Goal: Use online tool/utility: Utilize a website feature to perform a specific function

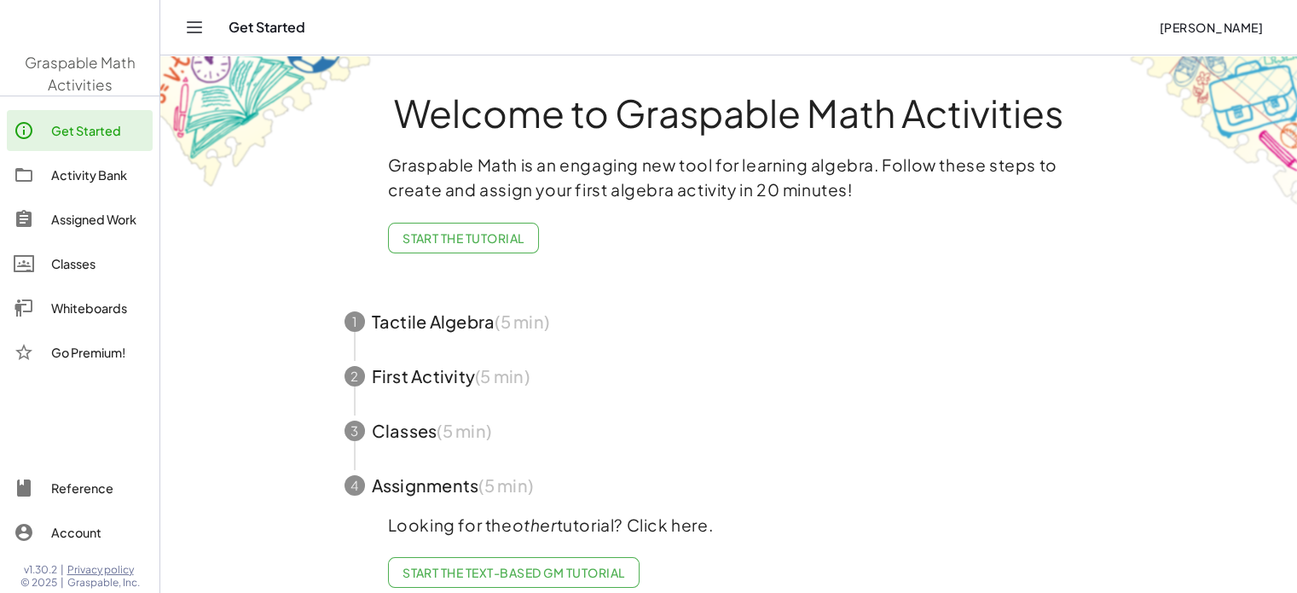
click at [242, 391] on main "Welcome to Graspable Math Activities Graspable Math is an engaging new tool for…" at bounding box center [728, 305] width 1137 height 611
click at [82, 304] on div "Whiteboards" at bounding box center [98, 308] width 95 height 20
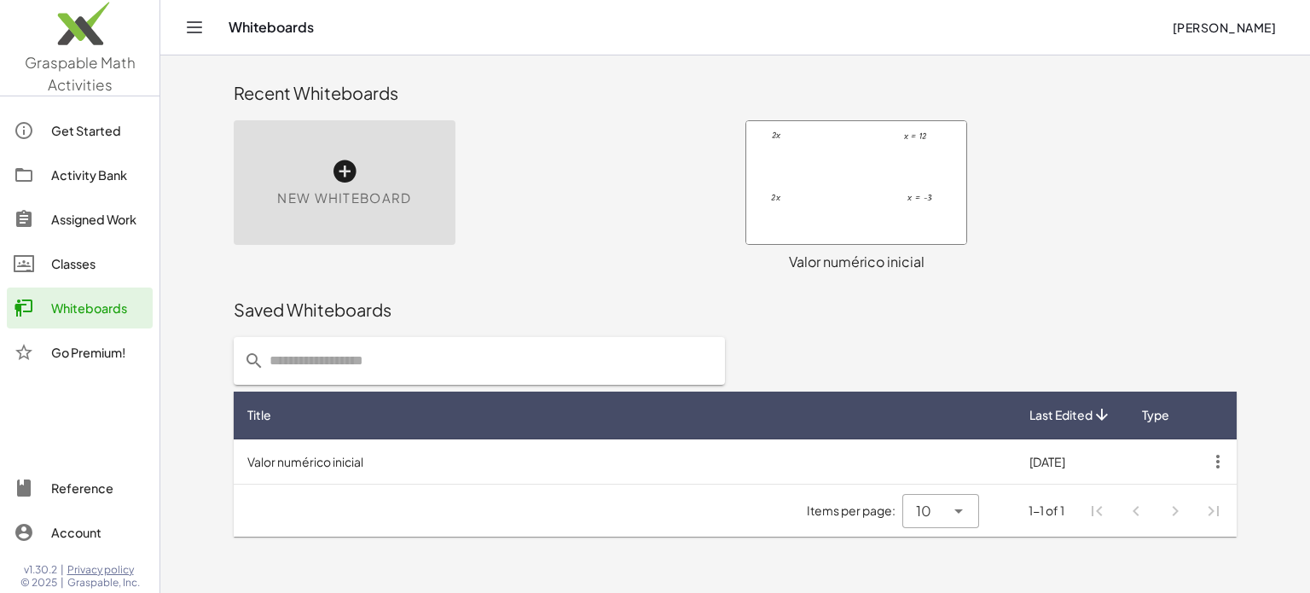
click at [412, 204] on div "New Whiteboard" at bounding box center [345, 182] width 222 height 125
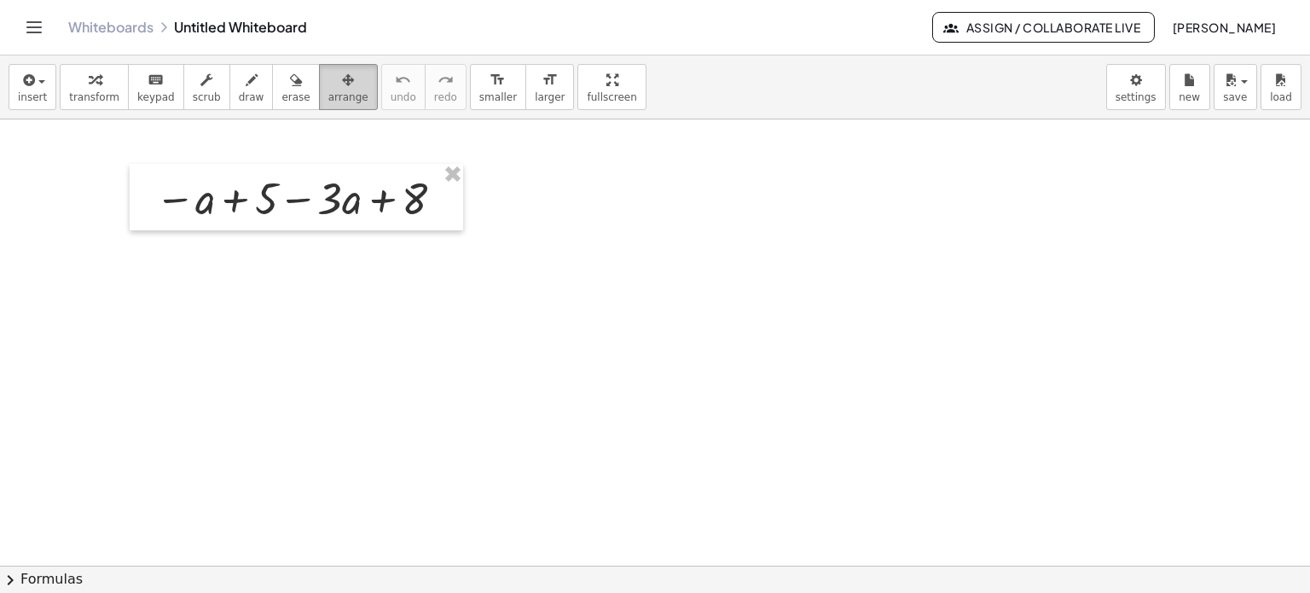
click at [335, 75] on button "arrange" at bounding box center [348, 87] width 59 height 46
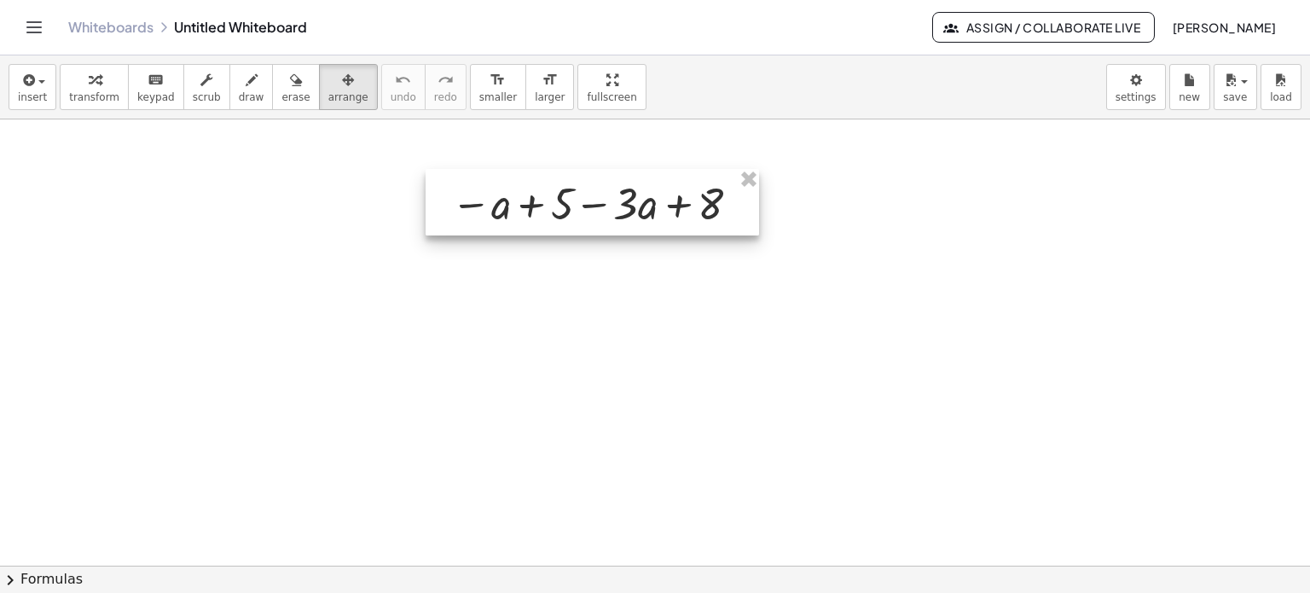
drag, startPoint x: 329, startPoint y: 171, endPoint x: 625, endPoint y: 177, distance: 296.0
click at [625, 177] on div at bounding box center [592, 202] width 333 height 67
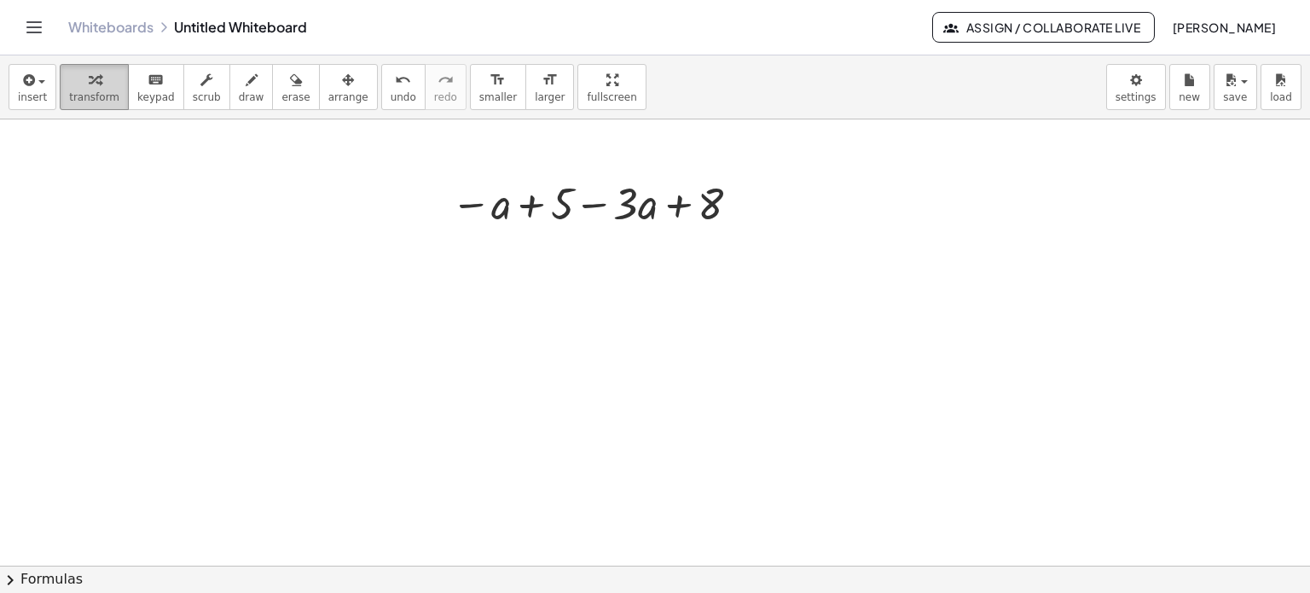
click at [83, 99] on span "transform" at bounding box center [94, 97] width 50 height 12
click at [542, 88] on icon "format_size" at bounding box center [550, 80] width 16 height 20
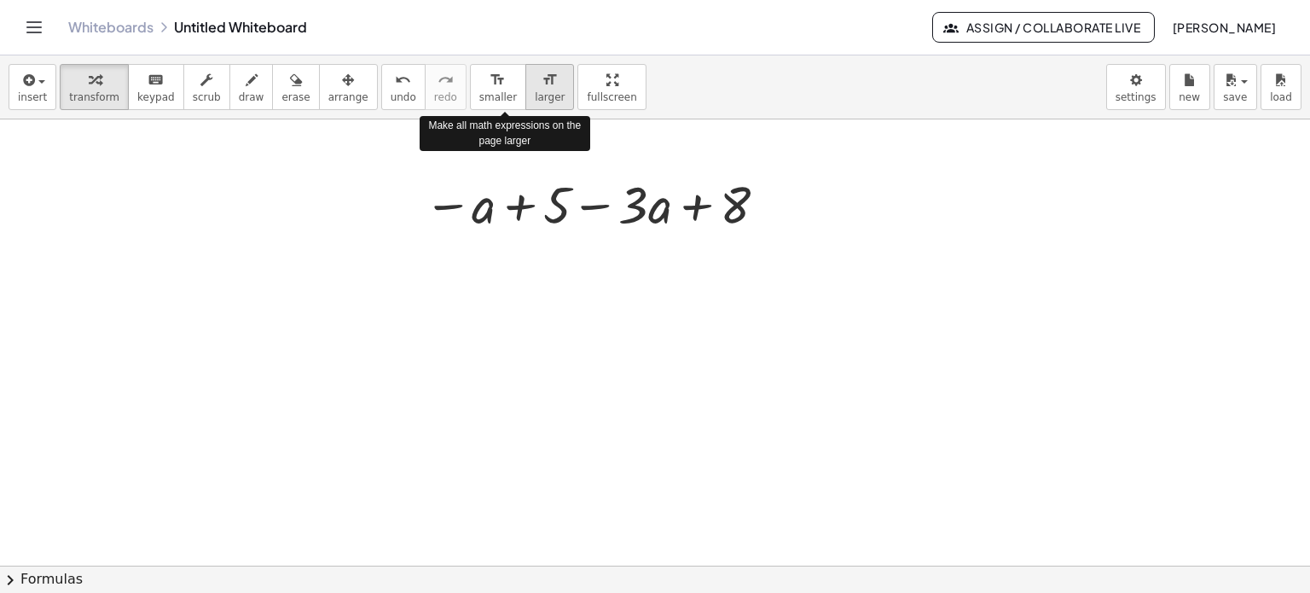
click at [542, 88] on icon "format_size" at bounding box center [550, 80] width 16 height 20
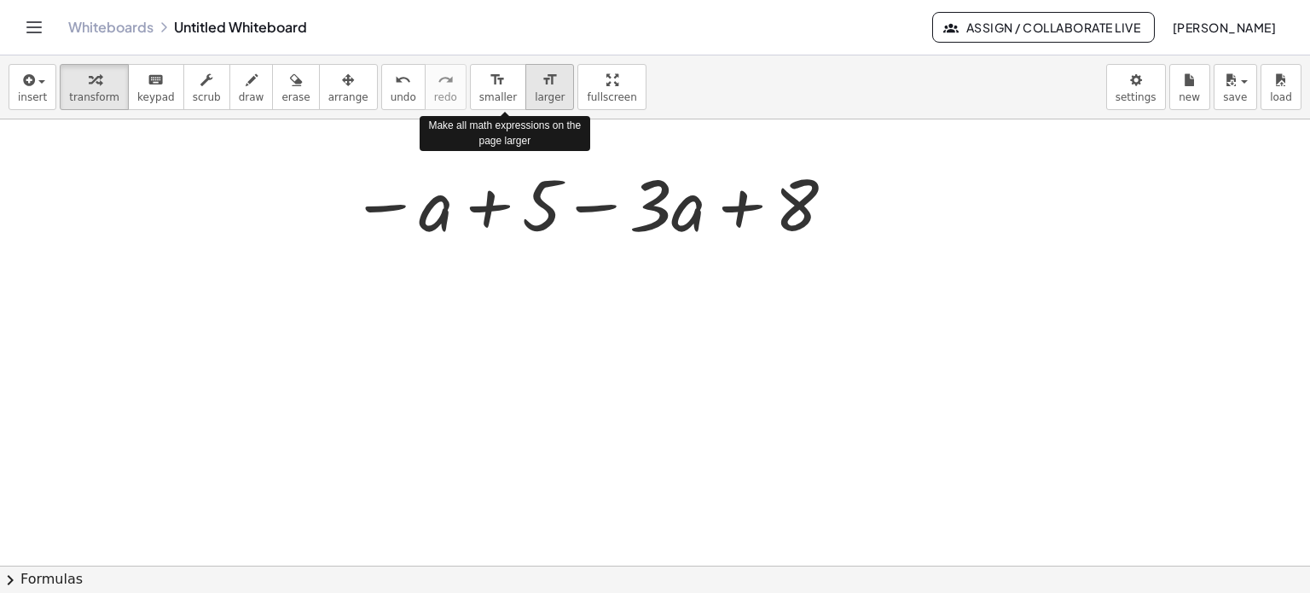
click at [542, 88] on icon "format_size" at bounding box center [550, 80] width 16 height 20
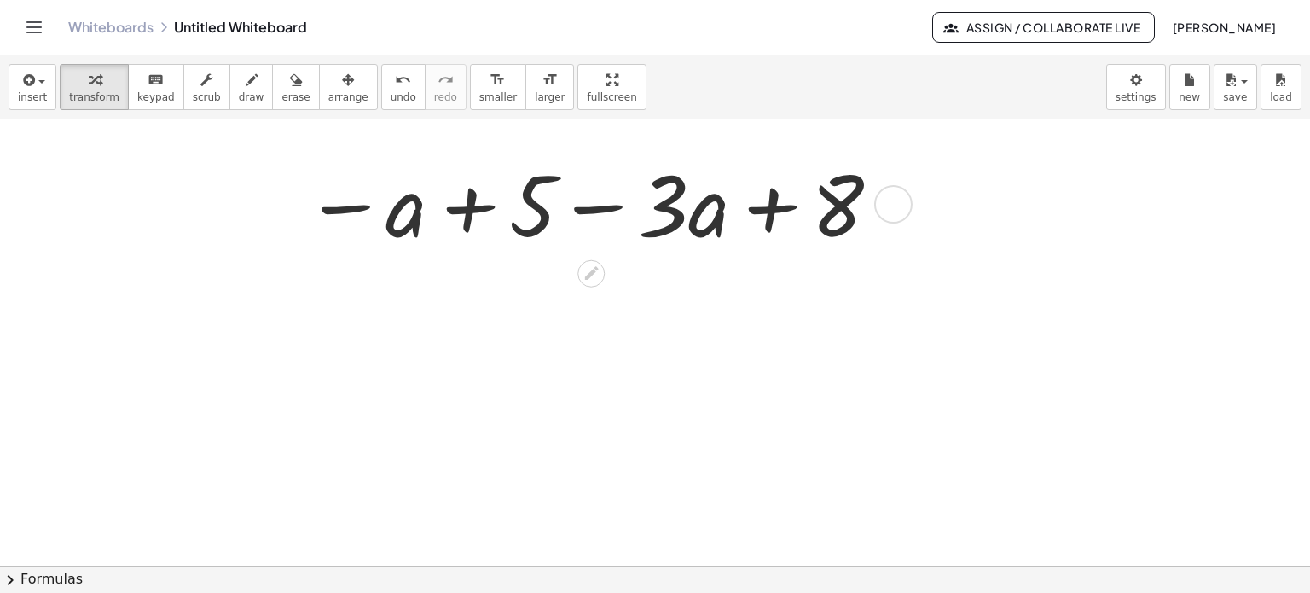
click at [461, 202] on div at bounding box center [591, 203] width 593 height 110
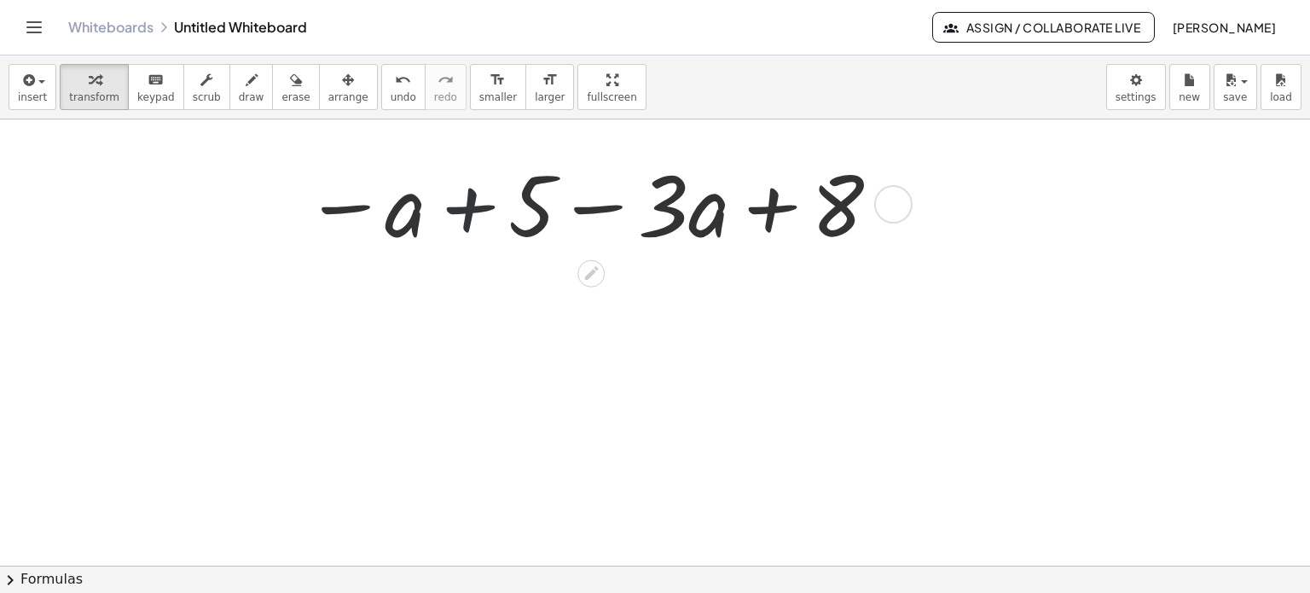
click at [461, 202] on div at bounding box center [591, 203] width 593 height 110
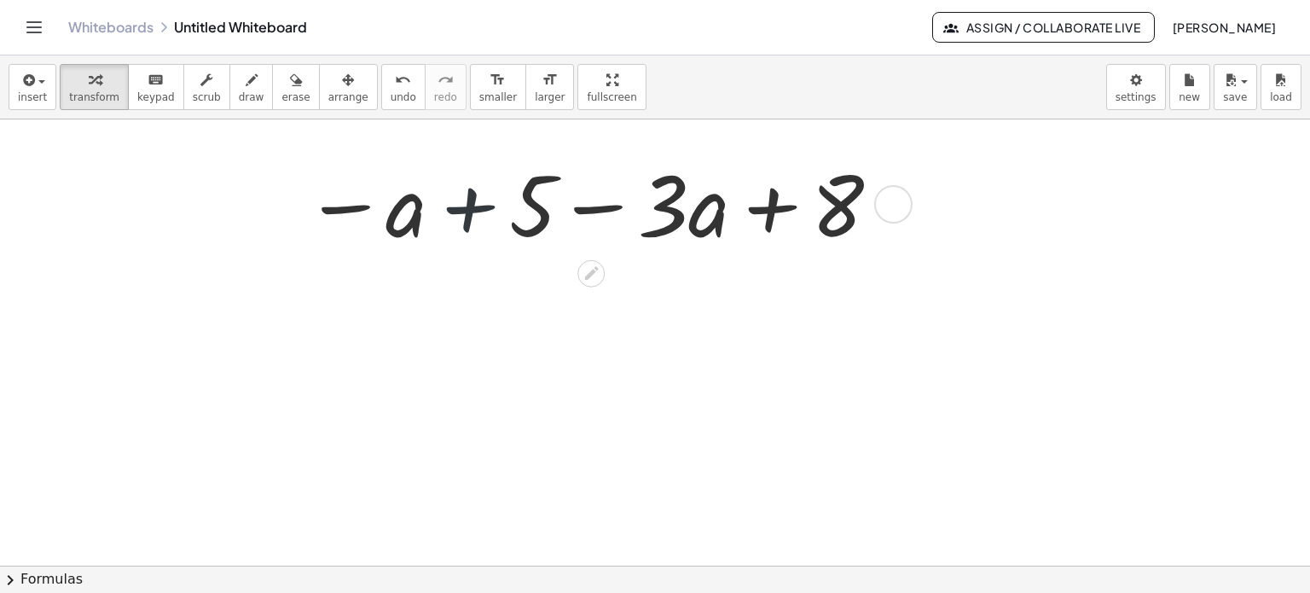
click at [461, 202] on div at bounding box center [591, 203] width 593 height 110
click at [462, 202] on div at bounding box center [591, 203] width 593 height 110
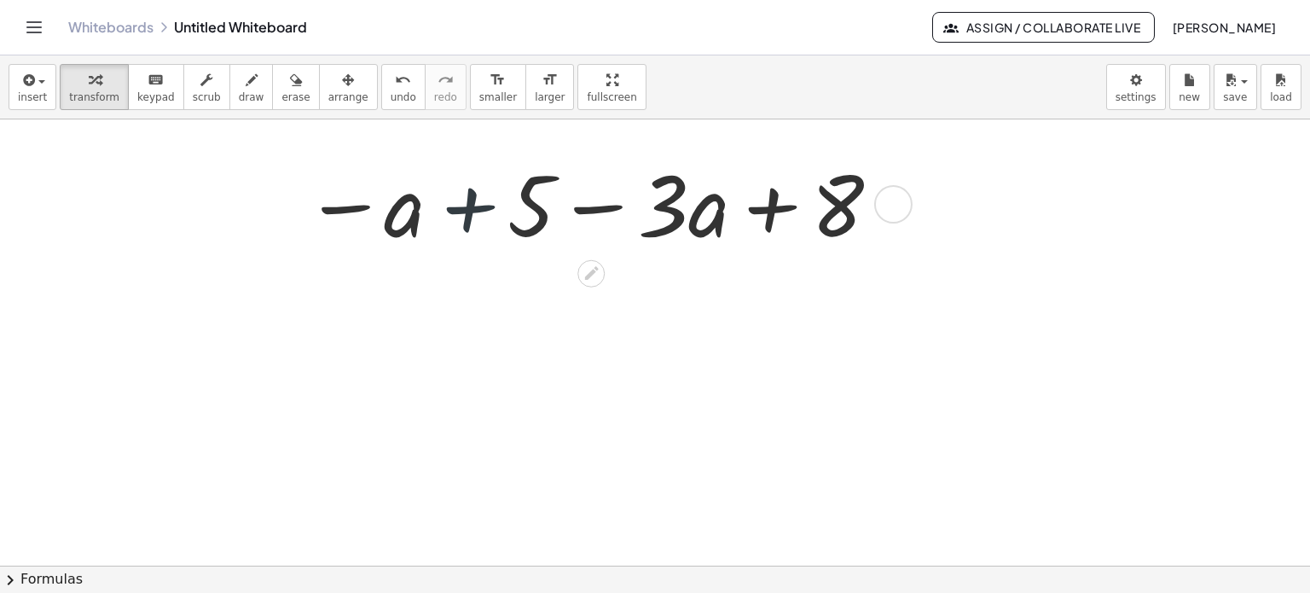
click at [462, 202] on div at bounding box center [591, 203] width 593 height 110
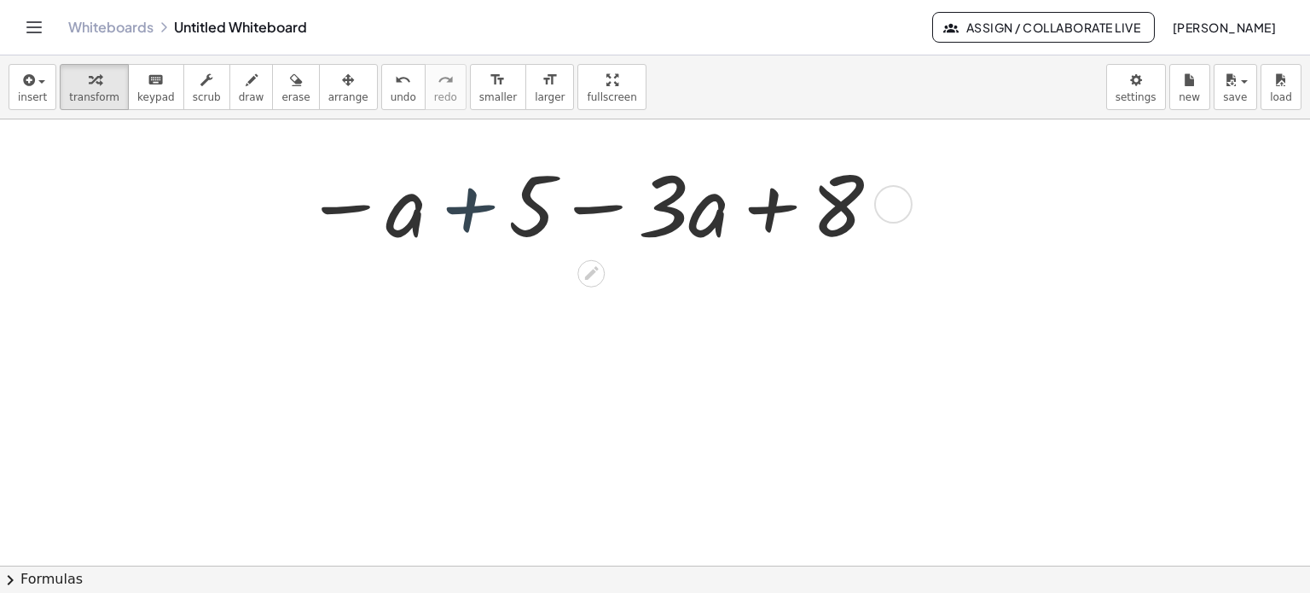
click at [464, 201] on div at bounding box center [591, 203] width 593 height 110
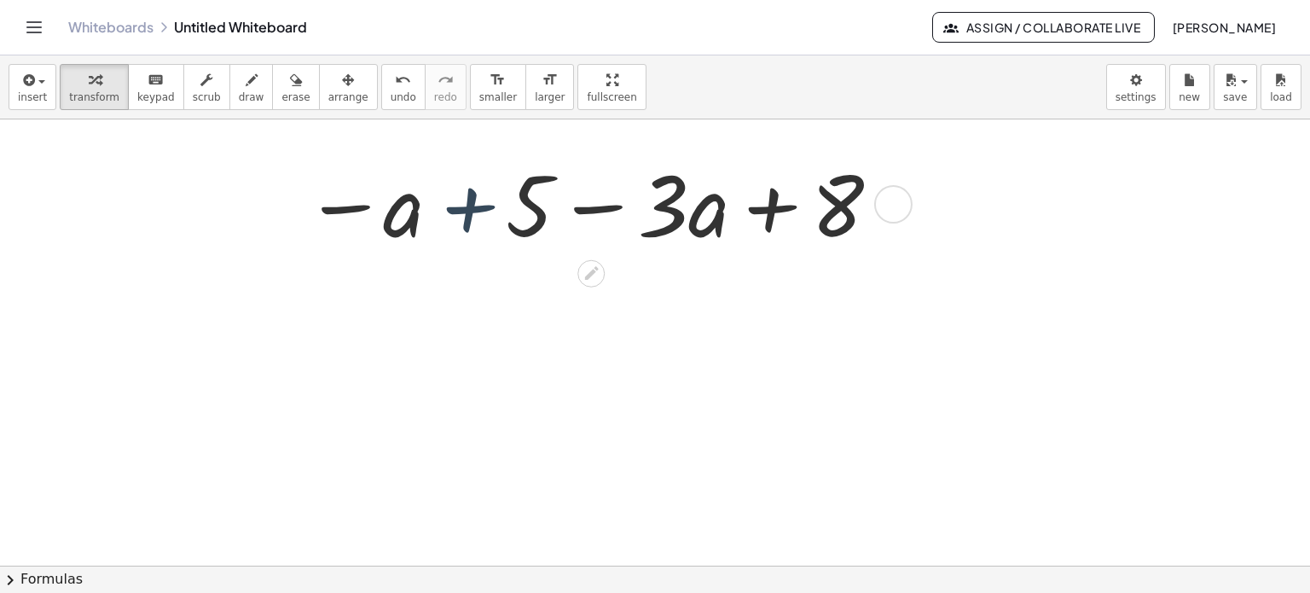
click at [464, 201] on div at bounding box center [591, 203] width 593 height 110
click at [466, 202] on div at bounding box center [591, 203] width 593 height 110
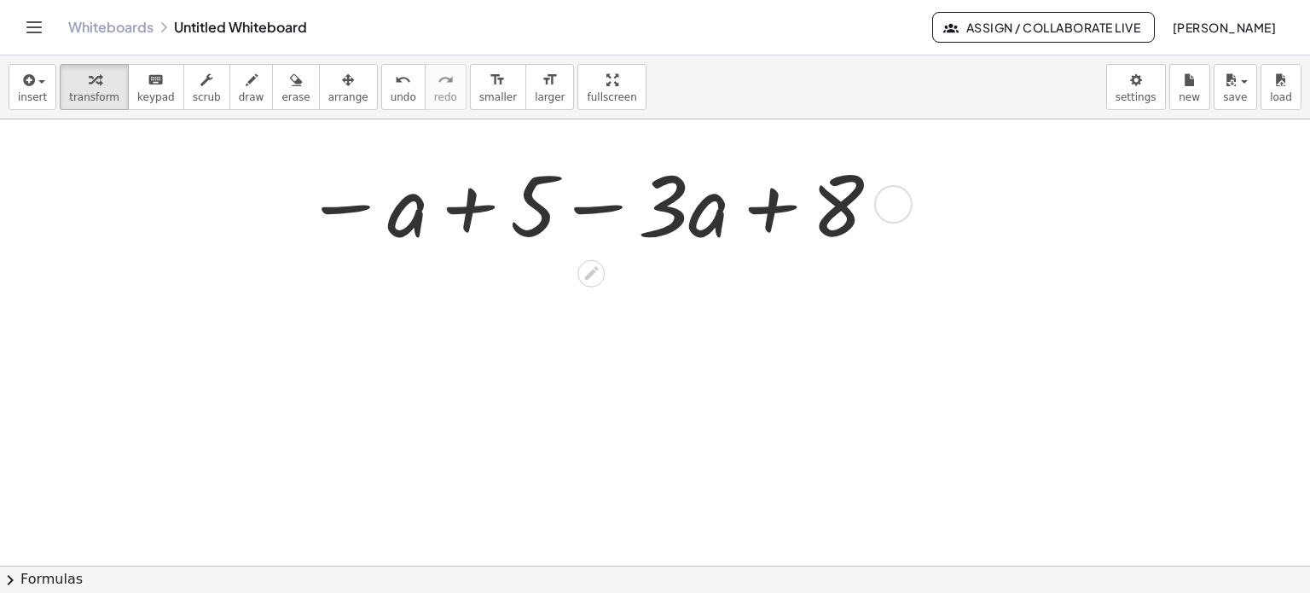
click at [466, 202] on div at bounding box center [591, 203] width 593 height 110
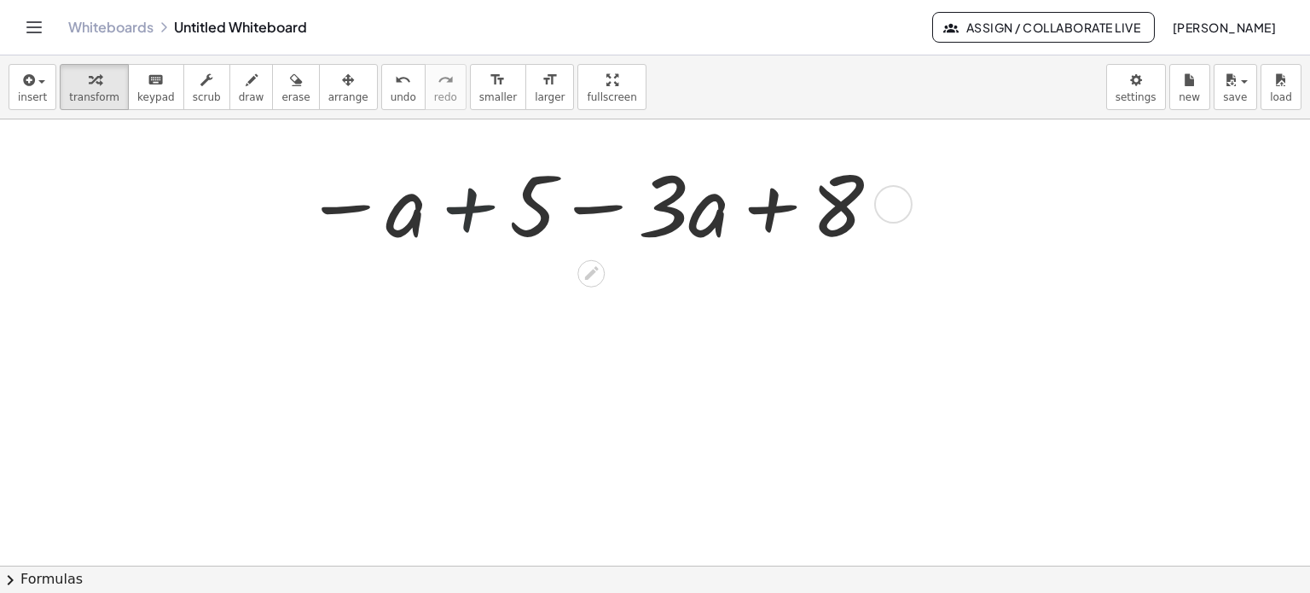
click at [466, 202] on div at bounding box center [591, 203] width 593 height 110
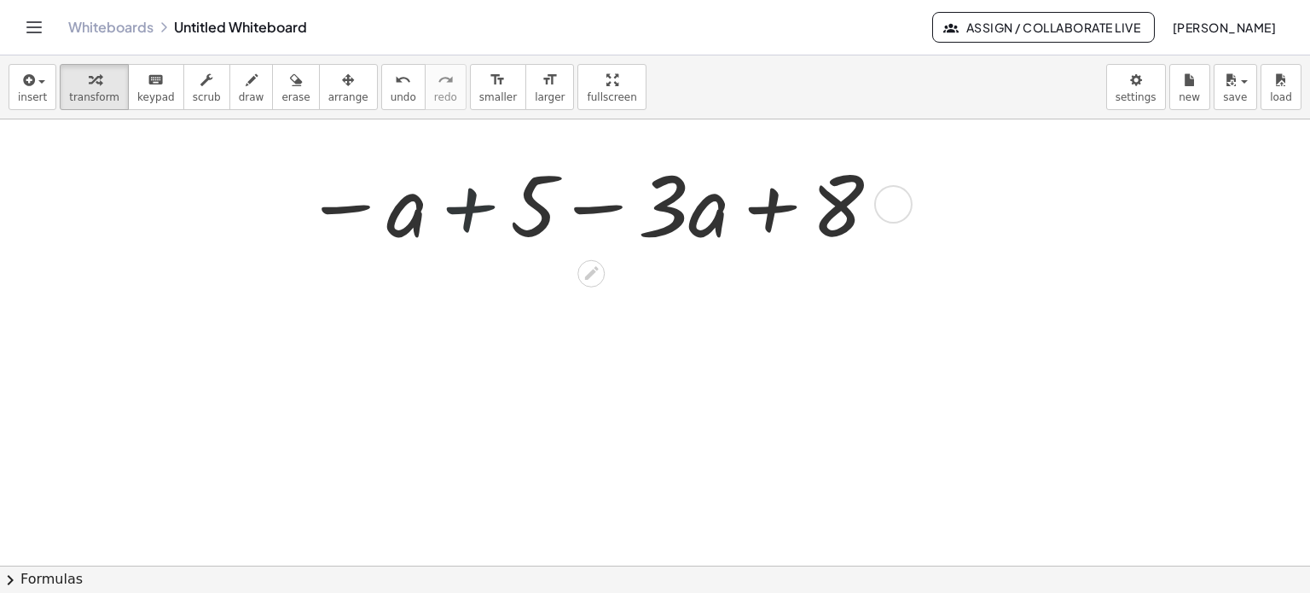
click at [466, 202] on div at bounding box center [591, 203] width 593 height 110
drag, startPoint x: 399, startPoint y: 221, endPoint x: 956, endPoint y: 226, distance: 556.9
click at [969, 200] on div "− a − a + 5 − · 3 · a + 8" at bounding box center [655, 566] width 1310 height 894
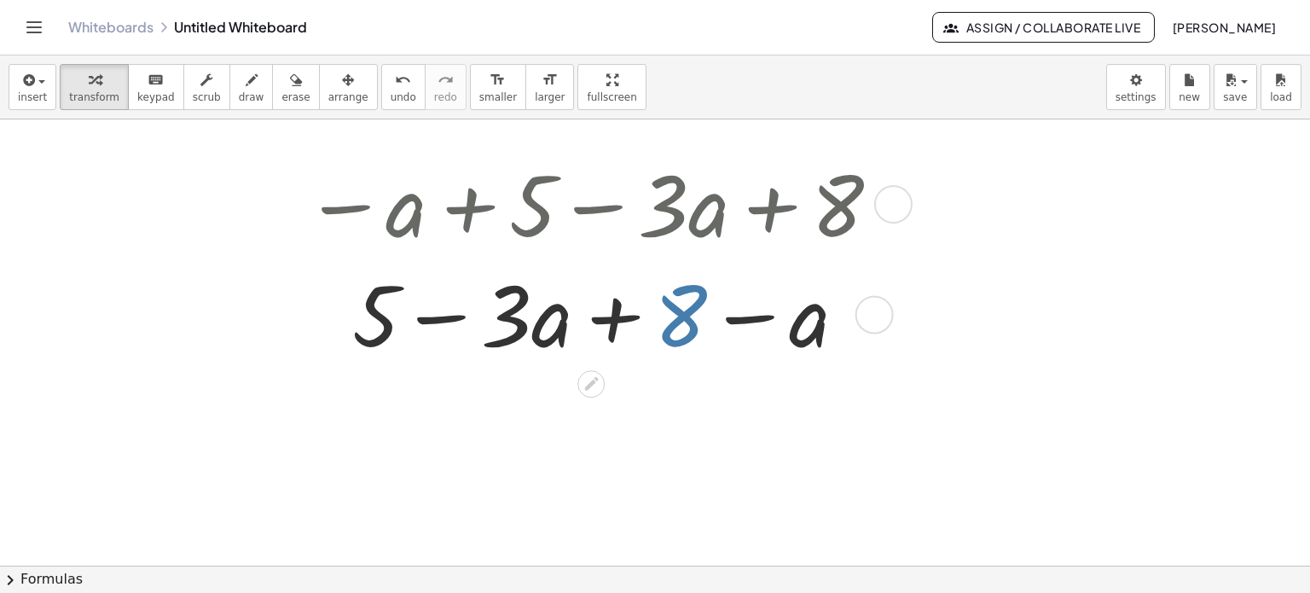
click at [675, 320] on div at bounding box center [591, 313] width 593 height 110
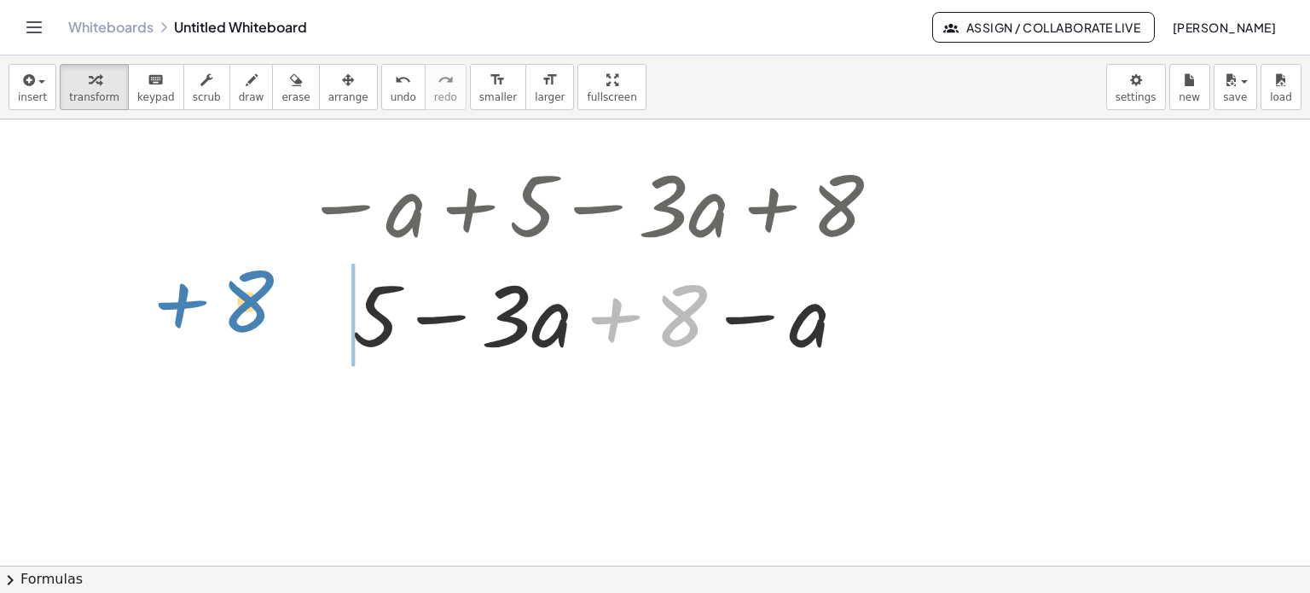
drag, startPoint x: 679, startPoint y: 332, endPoint x: 246, endPoint y: 316, distance: 433.5
click at [246, 316] on div "− a + 5 − · 3 · a + 8 + 8 − a + 5 − · 3 · a + 8" at bounding box center [655, 566] width 1310 height 894
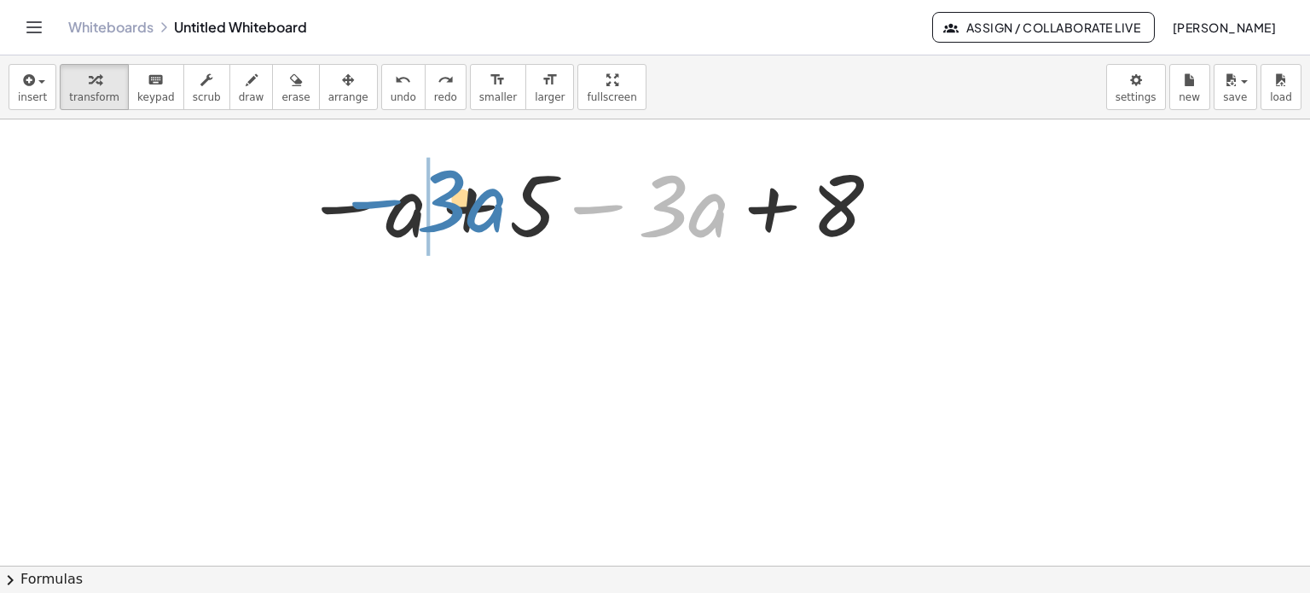
drag, startPoint x: 664, startPoint y: 205, endPoint x: 443, endPoint y: 200, distance: 221.8
click at [443, 200] on div at bounding box center [591, 203] width 593 height 110
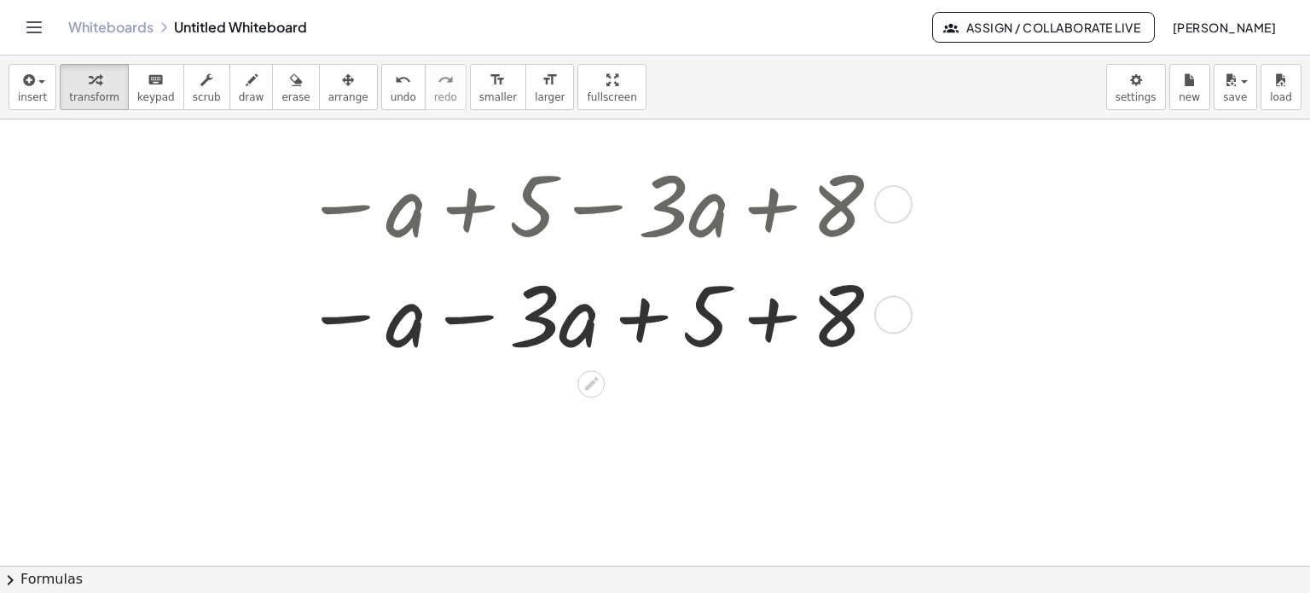
click at [457, 330] on div at bounding box center [591, 313] width 593 height 110
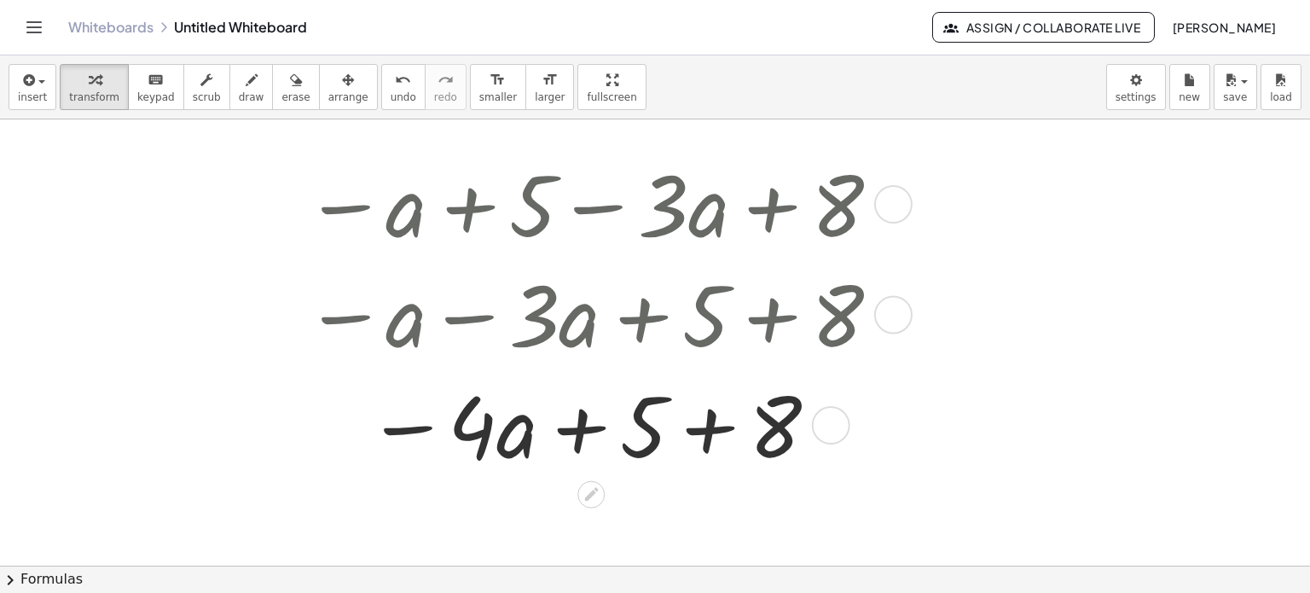
click at [657, 426] on div at bounding box center [591, 423] width 593 height 110
click at [716, 432] on div at bounding box center [591, 423] width 593 height 110
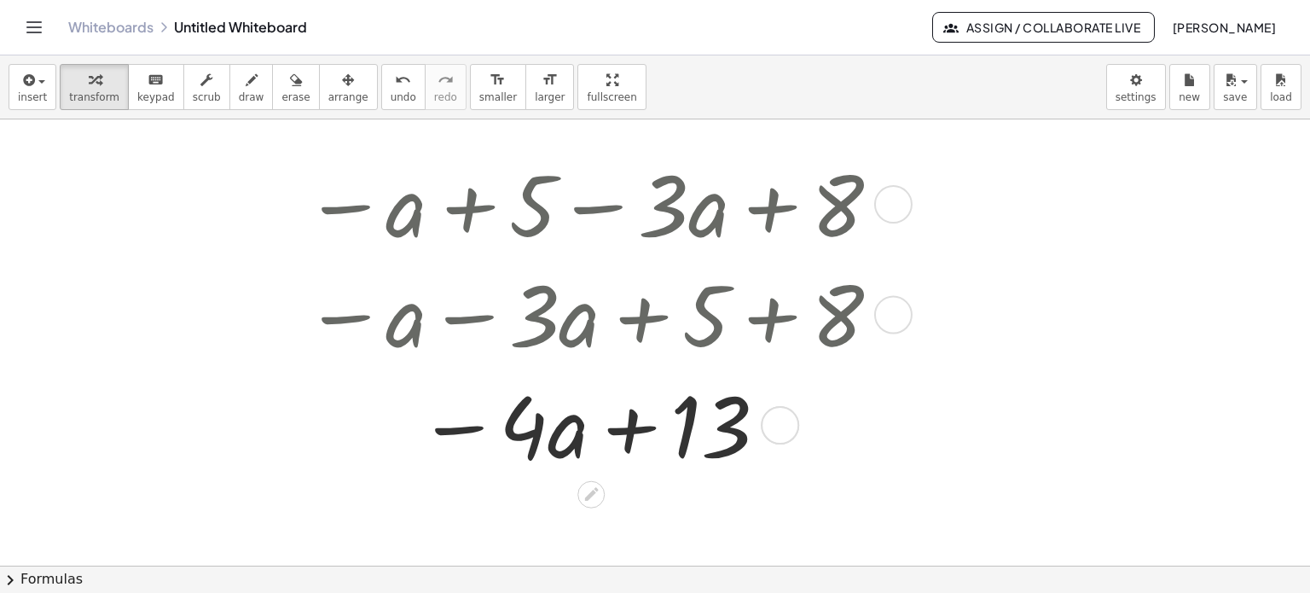
click at [628, 437] on div at bounding box center [591, 423] width 593 height 110
click at [629, 439] on div at bounding box center [591, 423] width 593 height 110
click at [629, 434] on div at bounding box center [591, 423] width 593 height 110
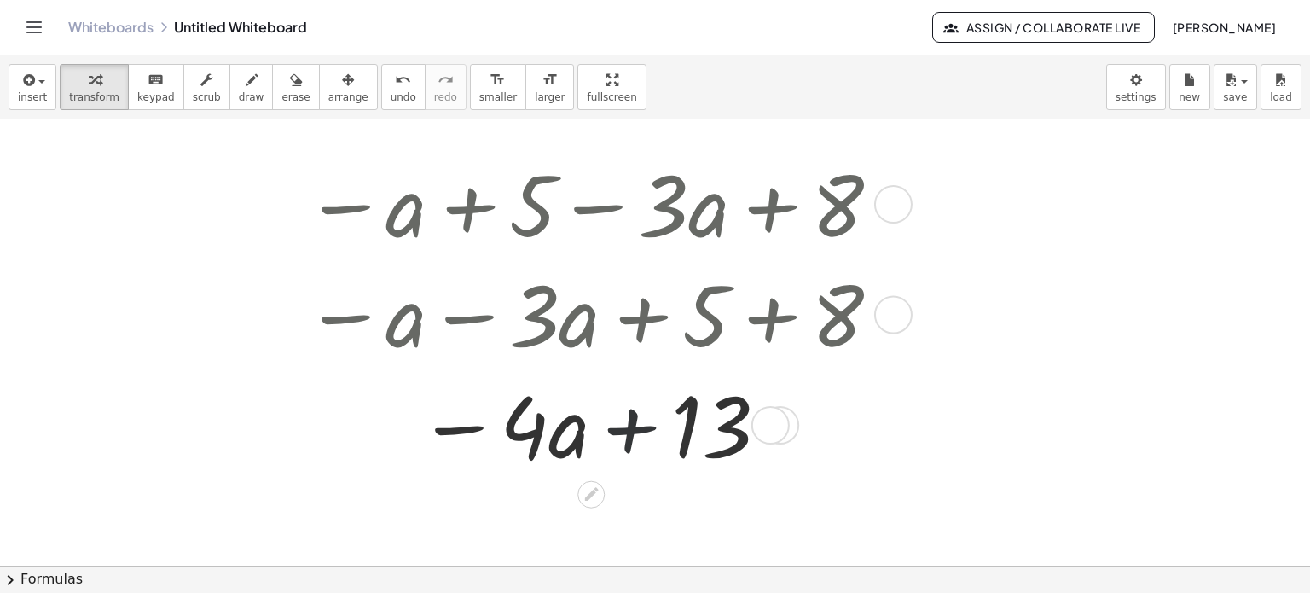
click at [629, 434] on div at bounding box center [591, 423] width 593 height 110
click at [624, 434] on div at bounding box center [591, 423] width 593 height 110
click at [623, 437] on div at bounding box center [591, 423] width 593 height 110
click at [617, 443] on div at bounding box center [591, 423] width 593 height 110
click at [628, 431] on div at bounding box center [591, 423] width 593 height 110
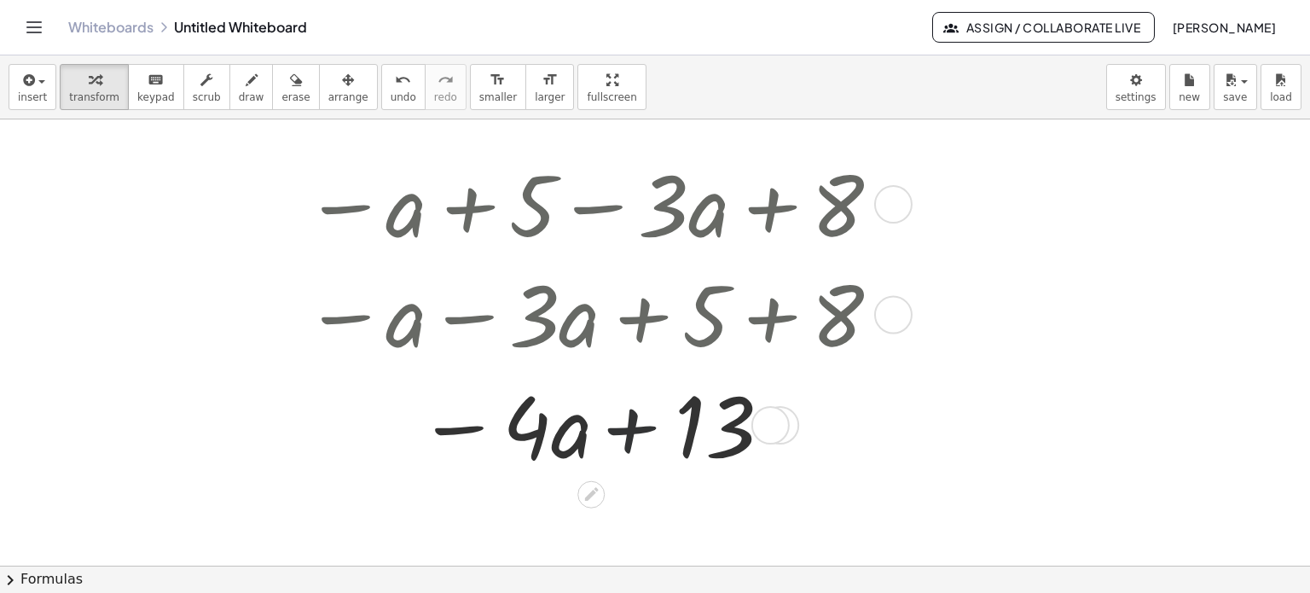
click at [628, 431] on div at bounding box center [591, 423] width 593 height 110
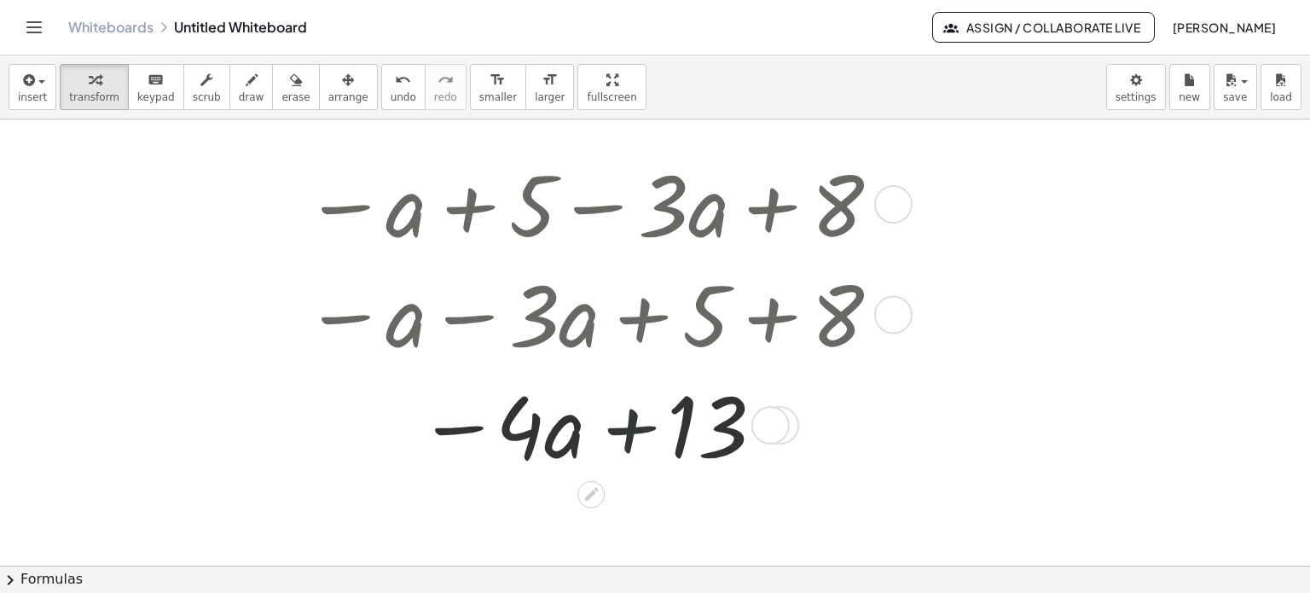
click at [628, 431] on div at bounding box center [591, 423] width 593 height 110
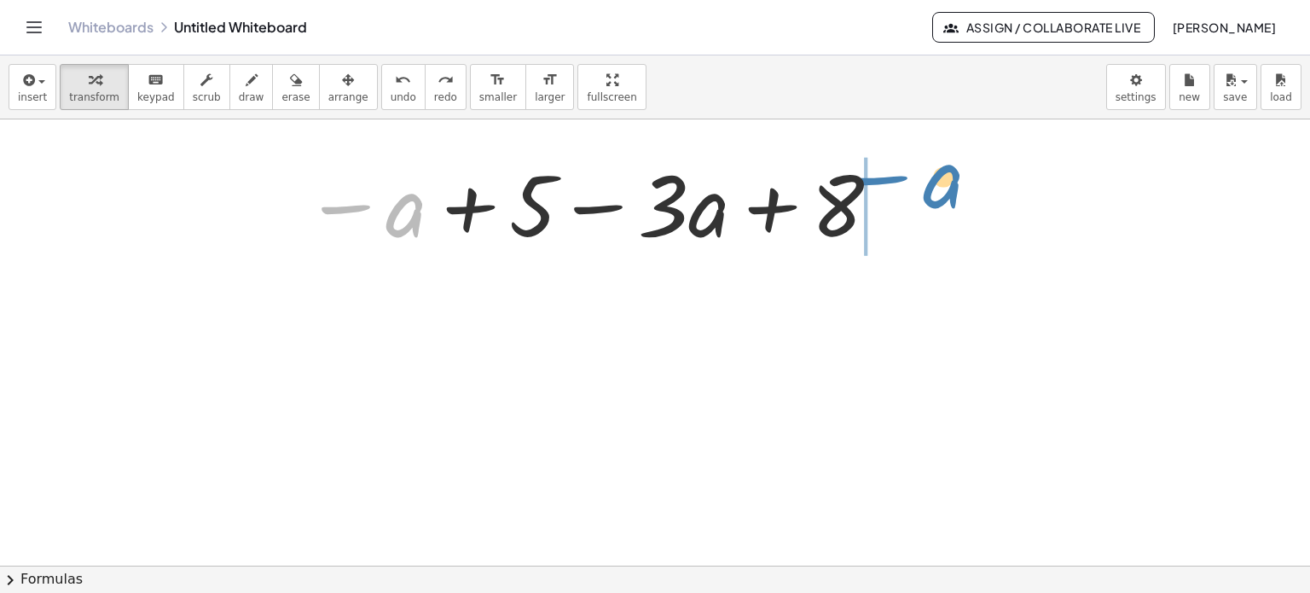
drag, startPoint x: 410, startPoint y: 217, endPoint x: 948, endPoint y: 188, distance: 538.9
click at [948, 188] on div "− a − a + 5 − · 3 · a + 8" at bounding box center [655, 566] width 1310 height 894
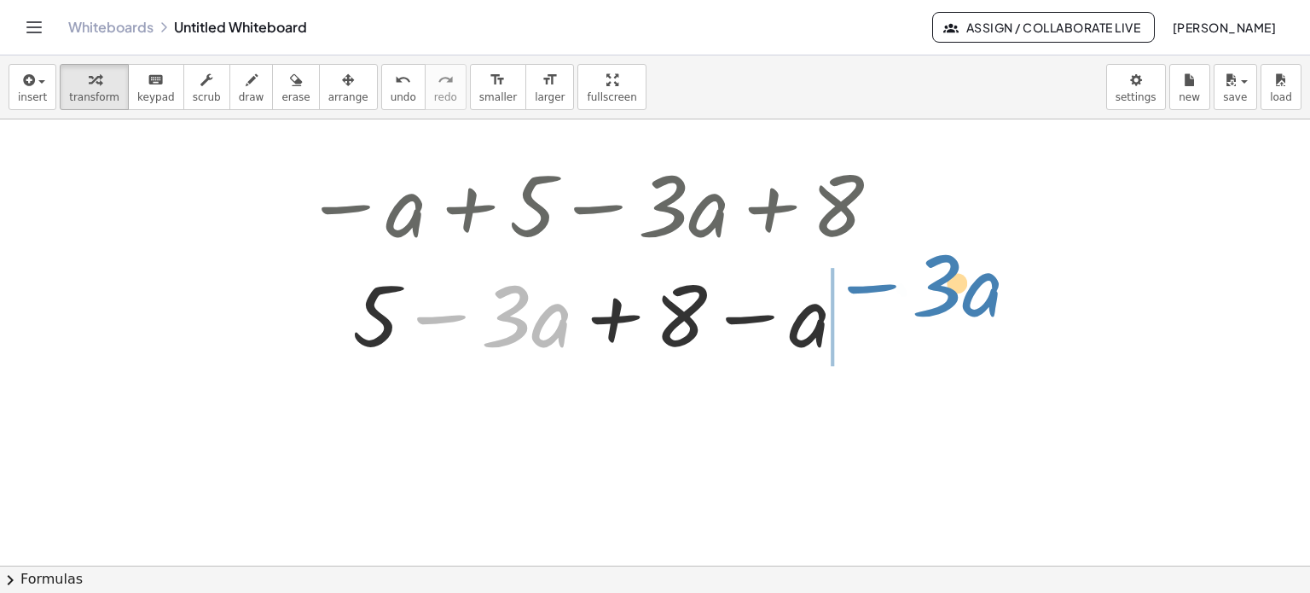
drag, startPoint x: 510, startPoint y: 316, endPoint x: 941, endPoint y: 286, distance: 432.6
click at [941, 286] on div "− a + 5 − · 3 · a + 8 · 3 − · a − a + 5 − · 3 · a + 8" at bounding box center [655, 566] width 1310 height 894
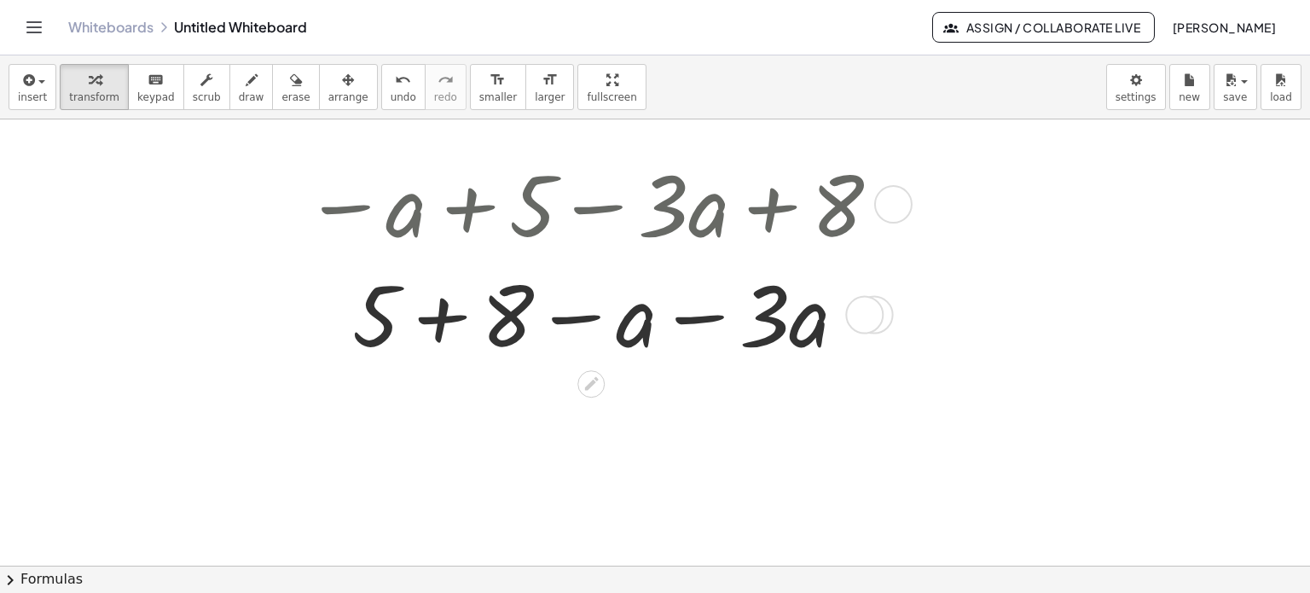
click at [411, 310] on div at bounding box center [591, 313] width 593 height 110
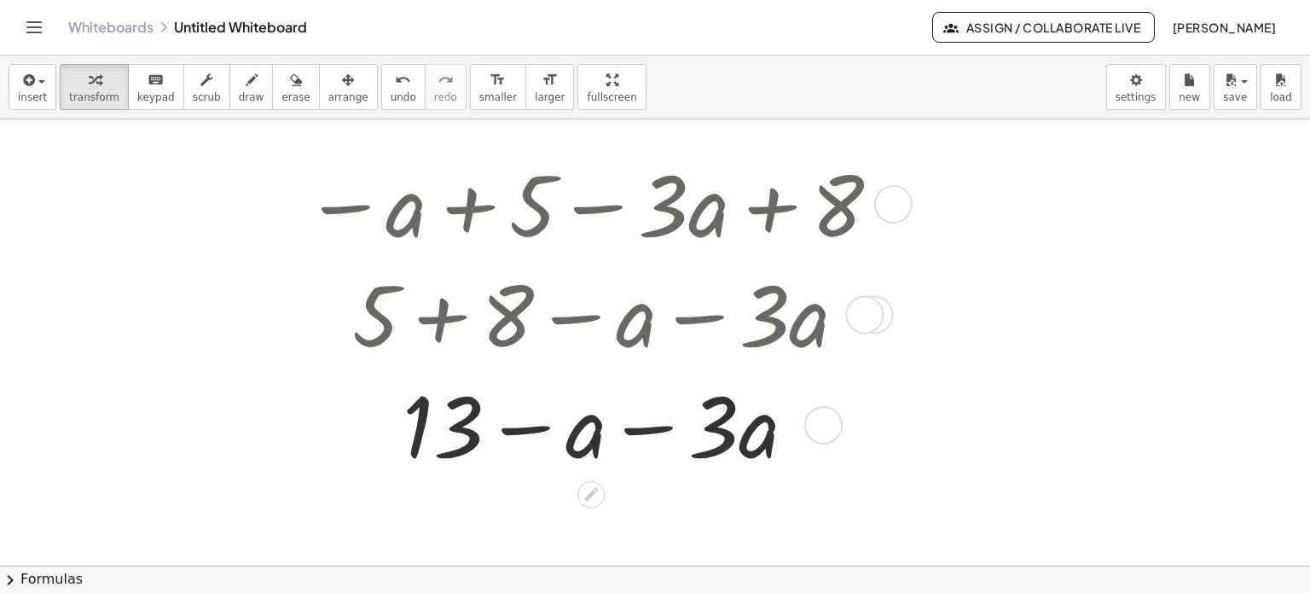
click at [651, 428] on div at bounding box center [591, 423] width 593 height 110
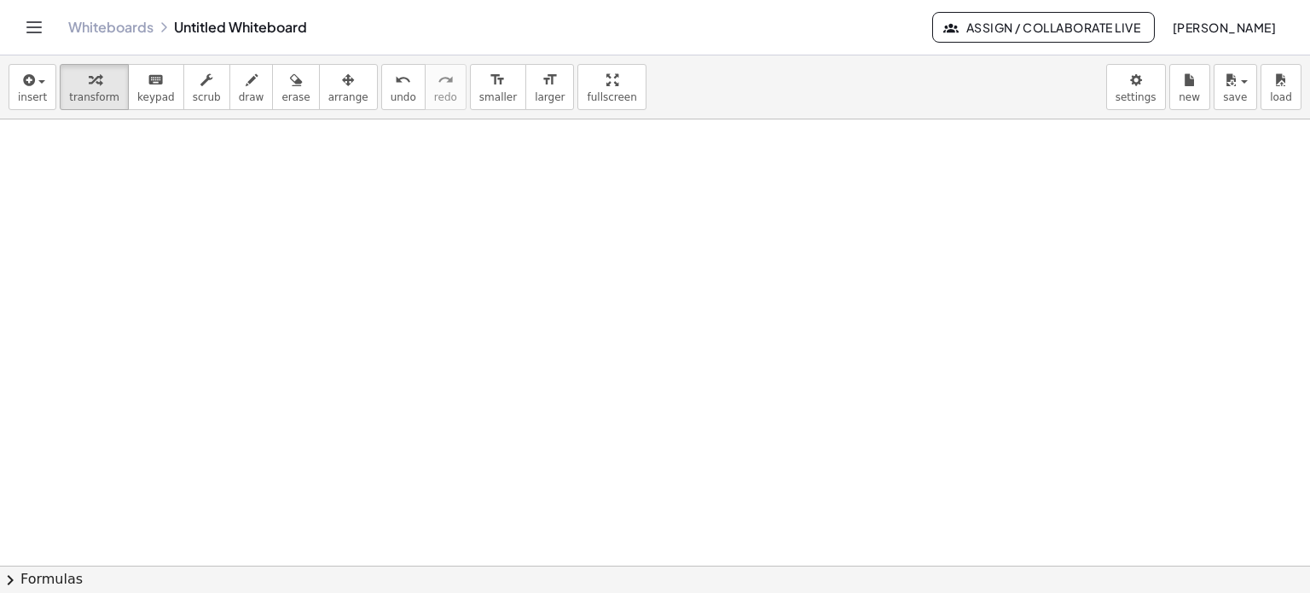
scroll to position [426, 0]
click at [229, 286] on div at bounding box center [655, 140] width 1310 height 894
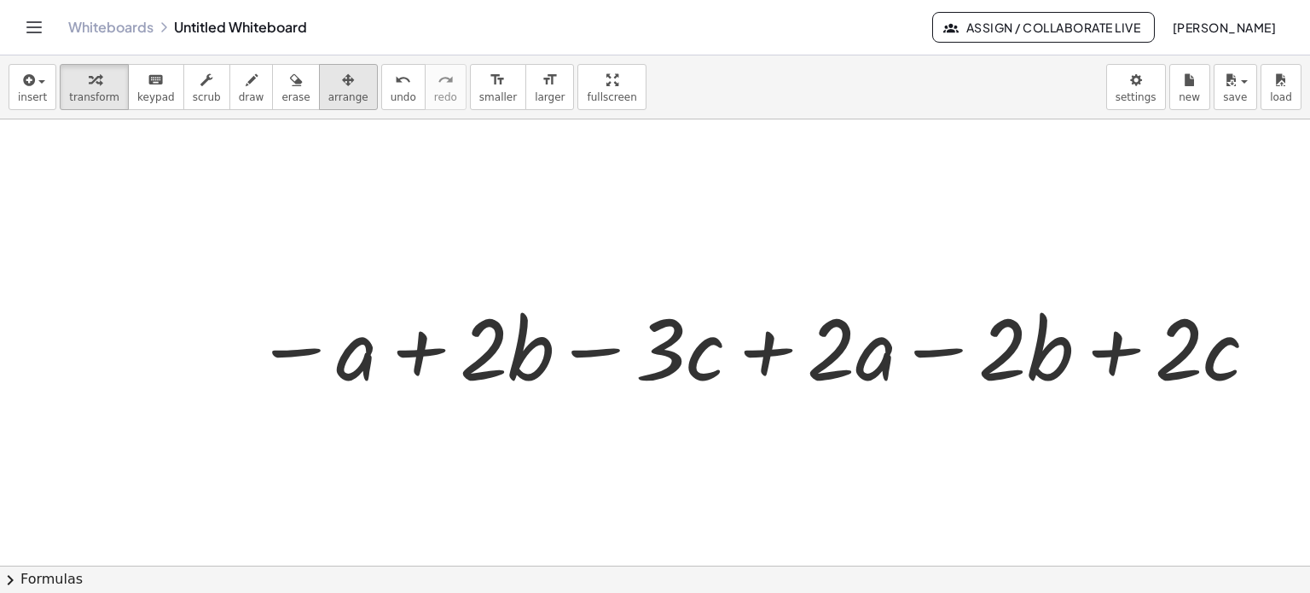
click at [328, 69] on div "button" at bounding box center [348, 79] width 40 height 20
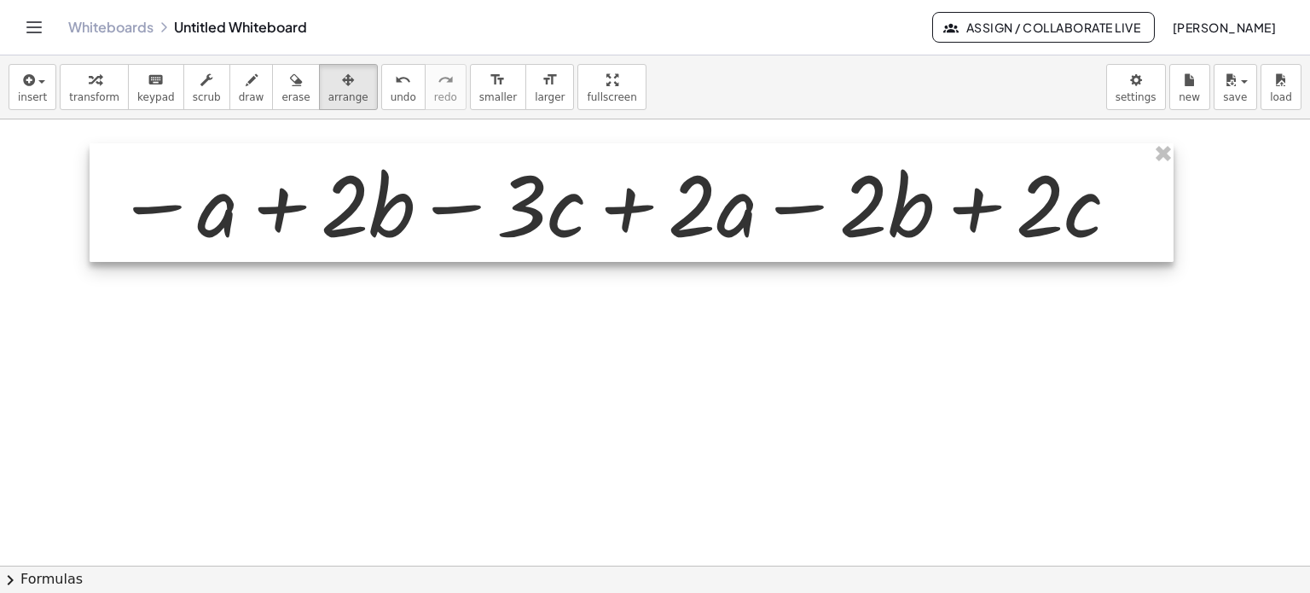
drag, startPoint x: 767, startPoint y: 365, endPoint x: 628, endPoint y: 223, distance: 198.4
click at [628, 223] on div at bounding box center [632, 202] width 1084 height 119
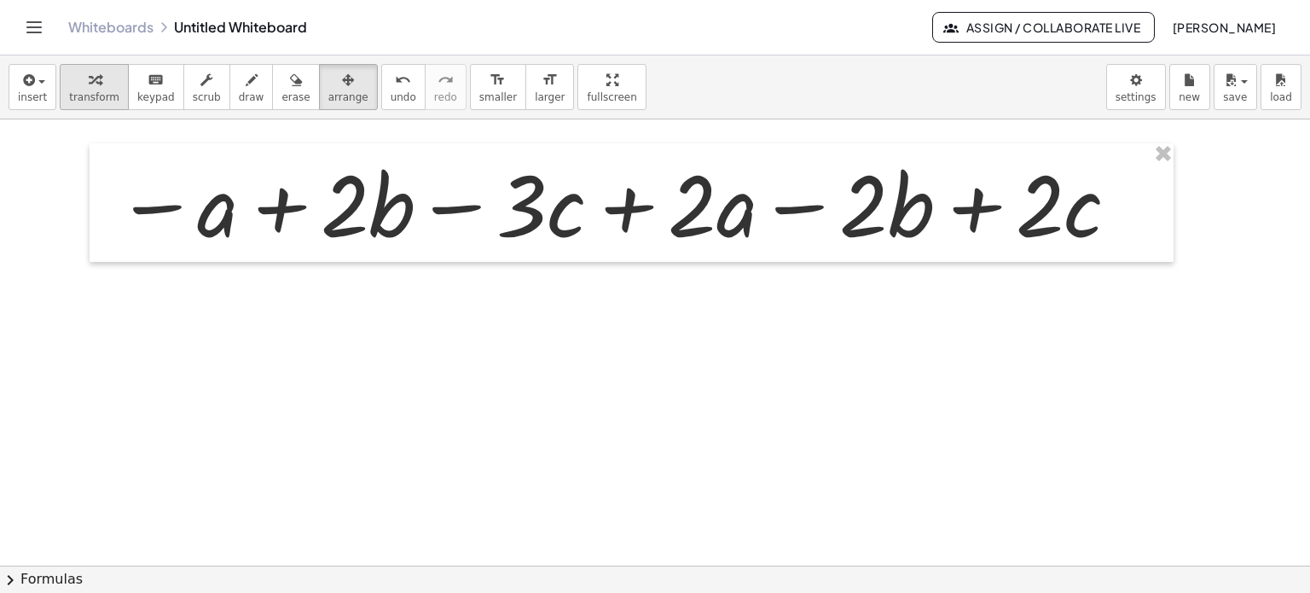
click at [89, 85] on icon "button" at bounding box center [95, 80] width 12 height 20
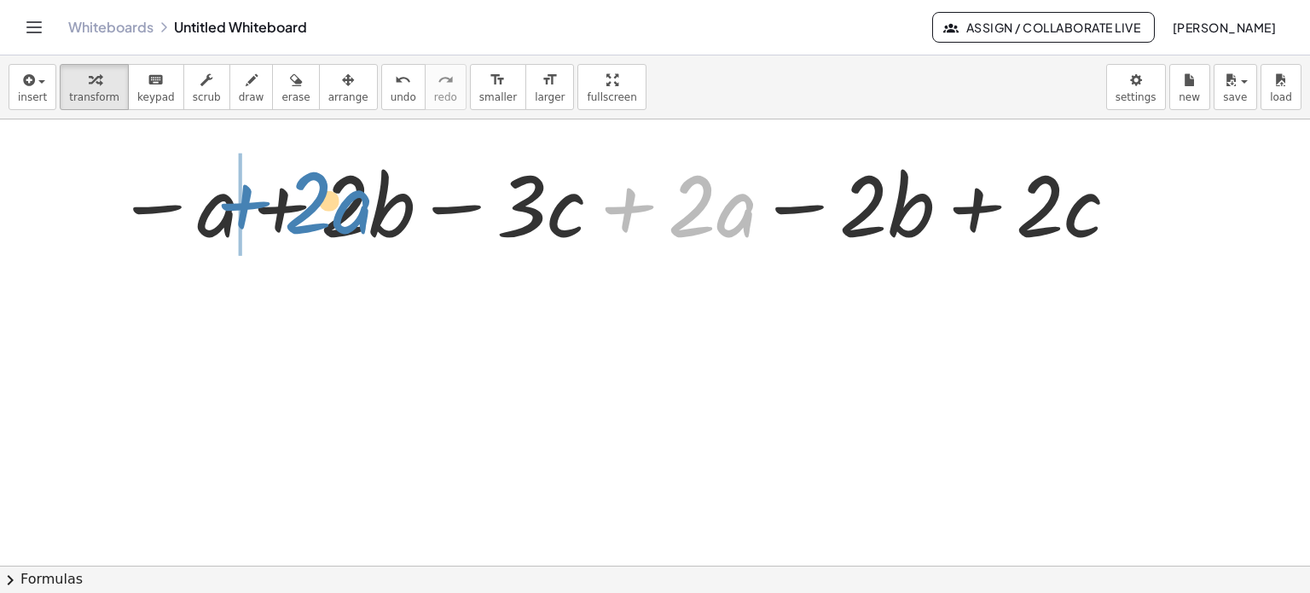
drag, startPoint x: 696, startPoint y: 166, endPoint x: 316, endPoint y: 197, distance: 381.6
click at [316, 197] on div at bounding box center [617, 203] width 1020 height 110
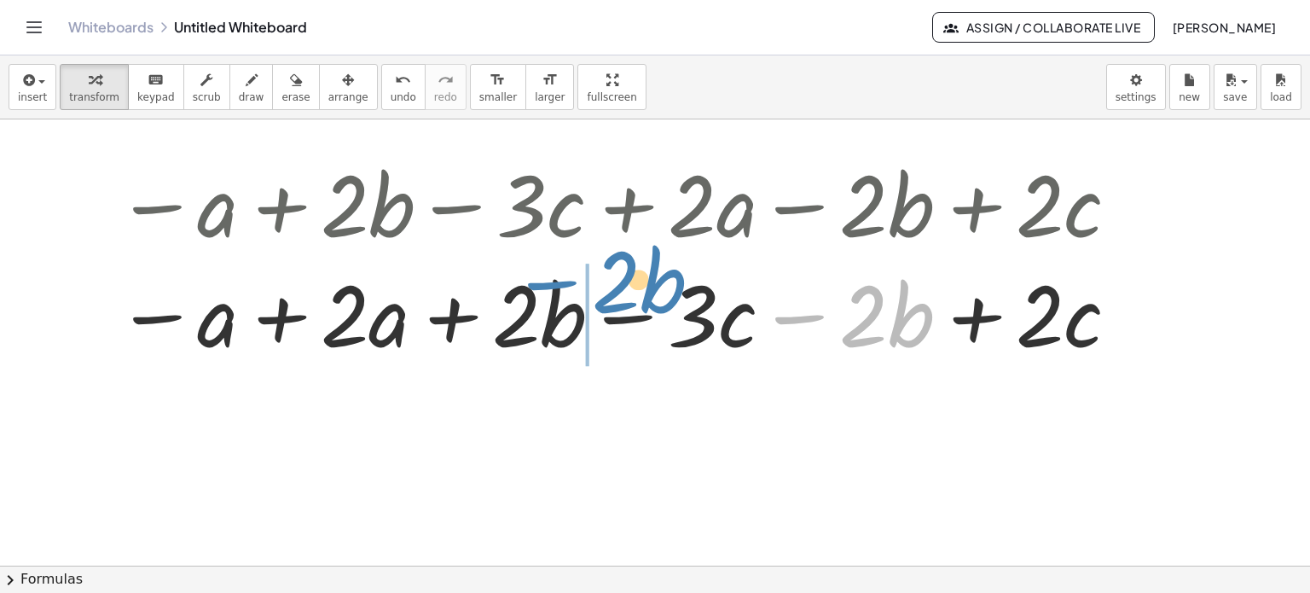
drag, startPoint x: 871, startPoint y: 310, endPoint x: 623, endPoint y: 281, distance: 249.1
click at [623, 281] on div at bounding box center [617, 313] width 1020 height 110
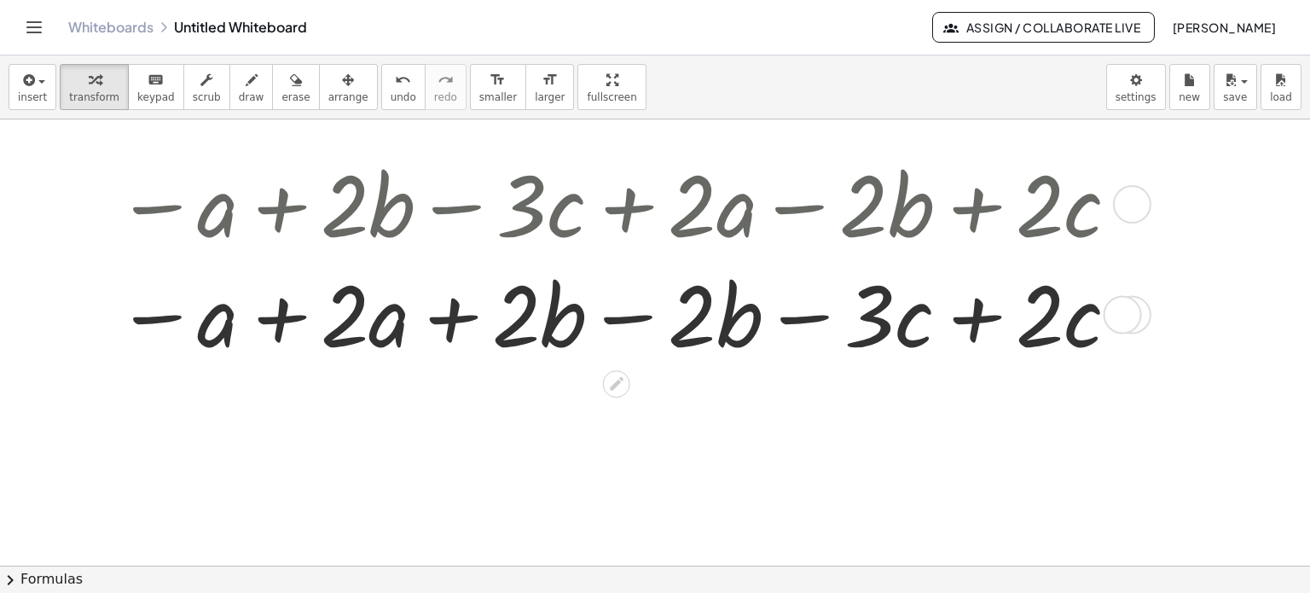
drag, startPoint x: 285, startPoint y: 323, endPoint x: 319, endPoint y: 374, distance: 60.8
click at [284, 323] on div at bounding box center [617, 313] width 1020 height 110
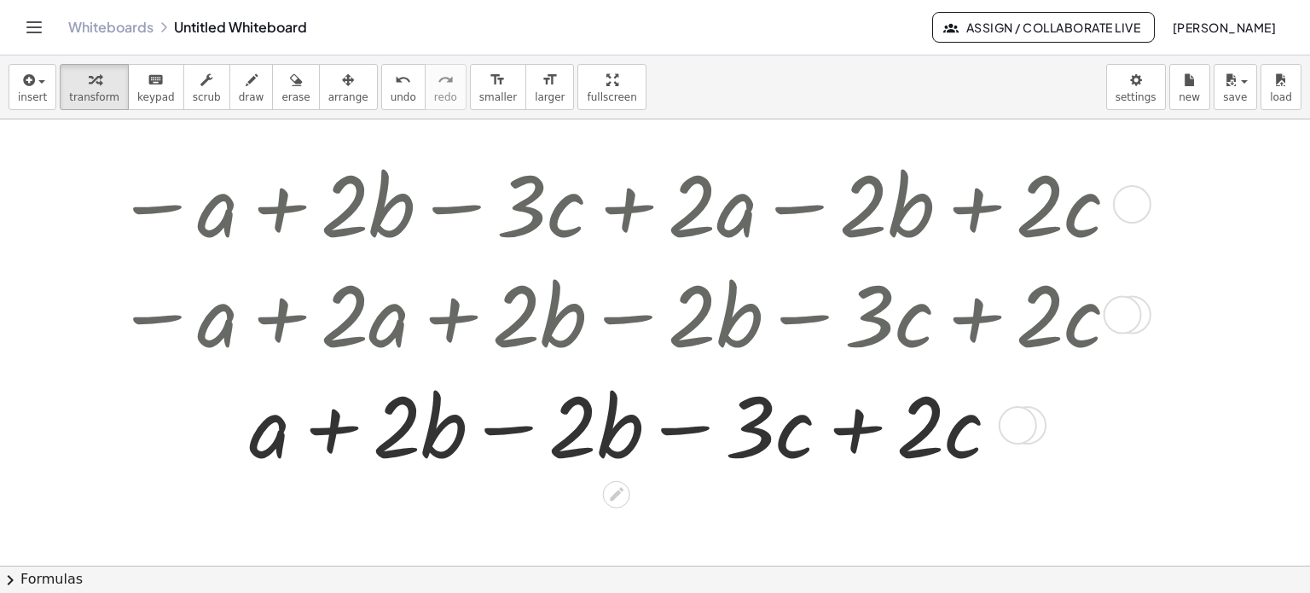
click at [501, 432] on div at bounding box center [617, 423] width 1020 height 110
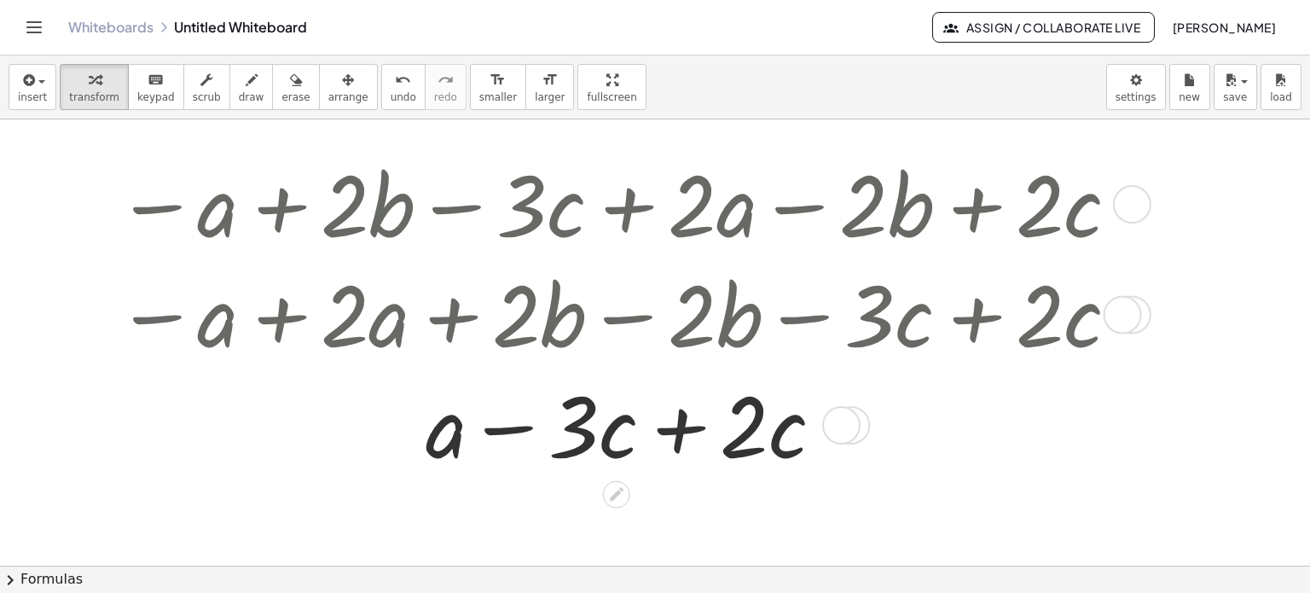
click at [646, 430] on div at bounding box center [617, 423] width 1020 height 110
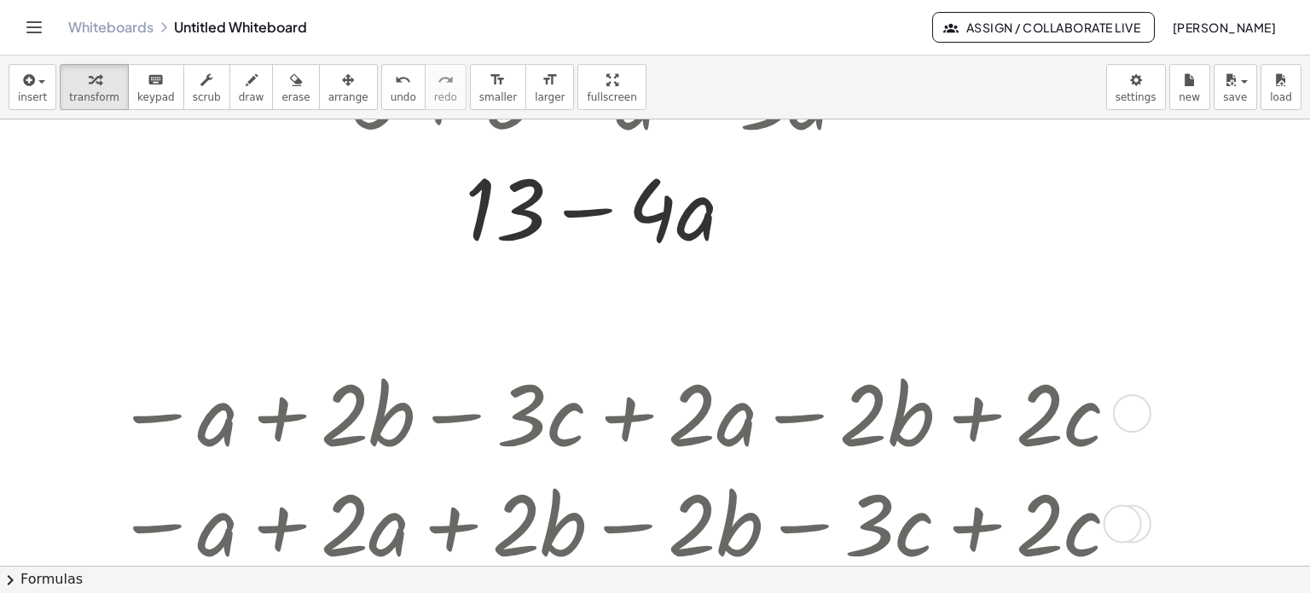
scroll to position [0, 0]
